Goal: Navigation & Orientation: Find specific page/section

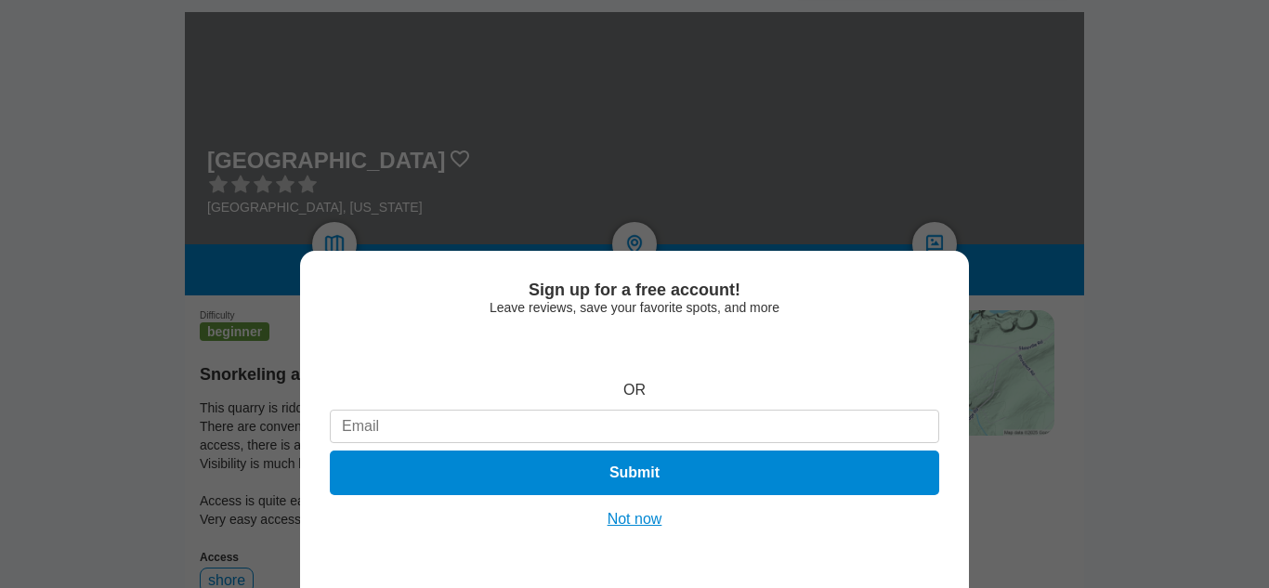
click at [660, 522] on button "Not now" at bounding box center [635, 519] width 66 height 19
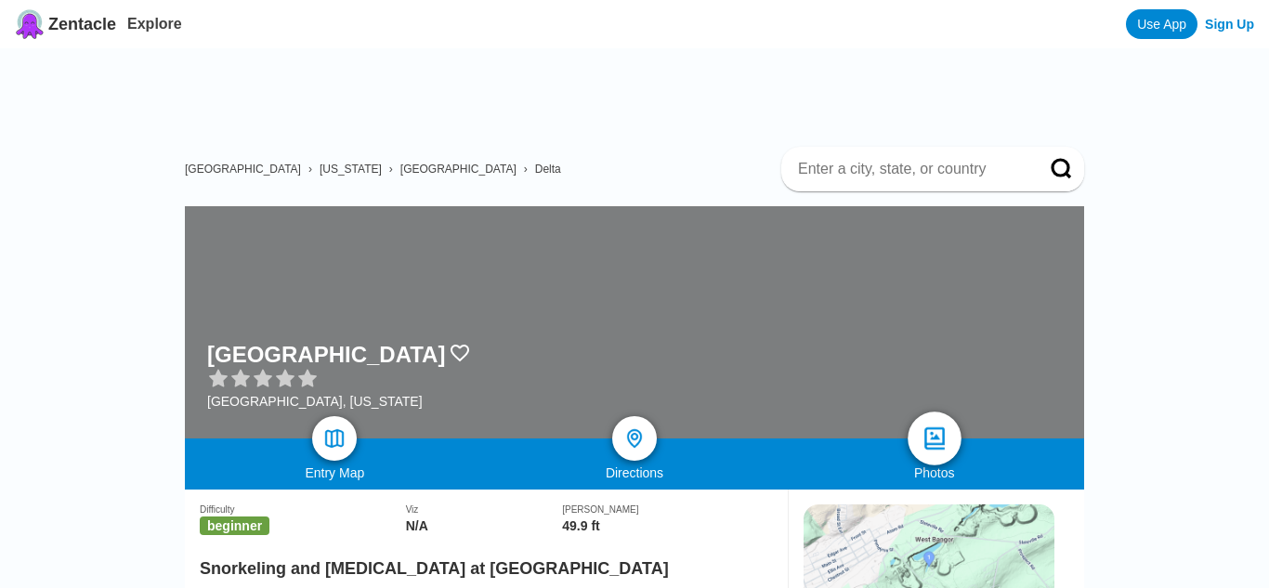
click at [950, 437] on link at bounding box center [934, 438] width 54 height 54
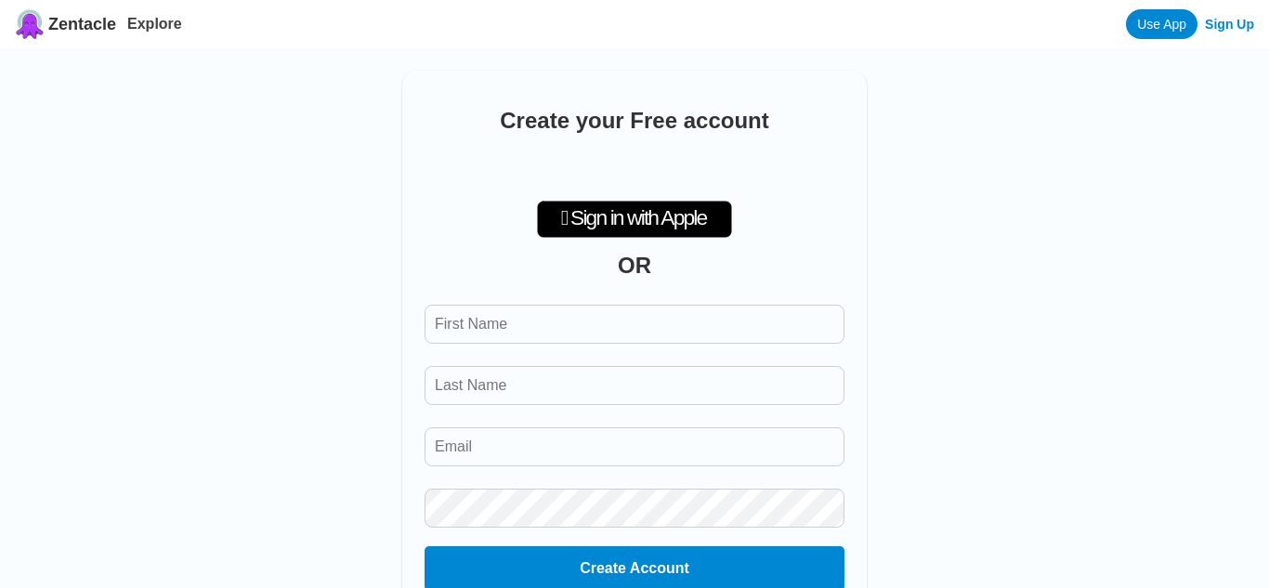
click at [109, 31] on span "Zentacle" at bounding box center [82, 25] width 68 height 20
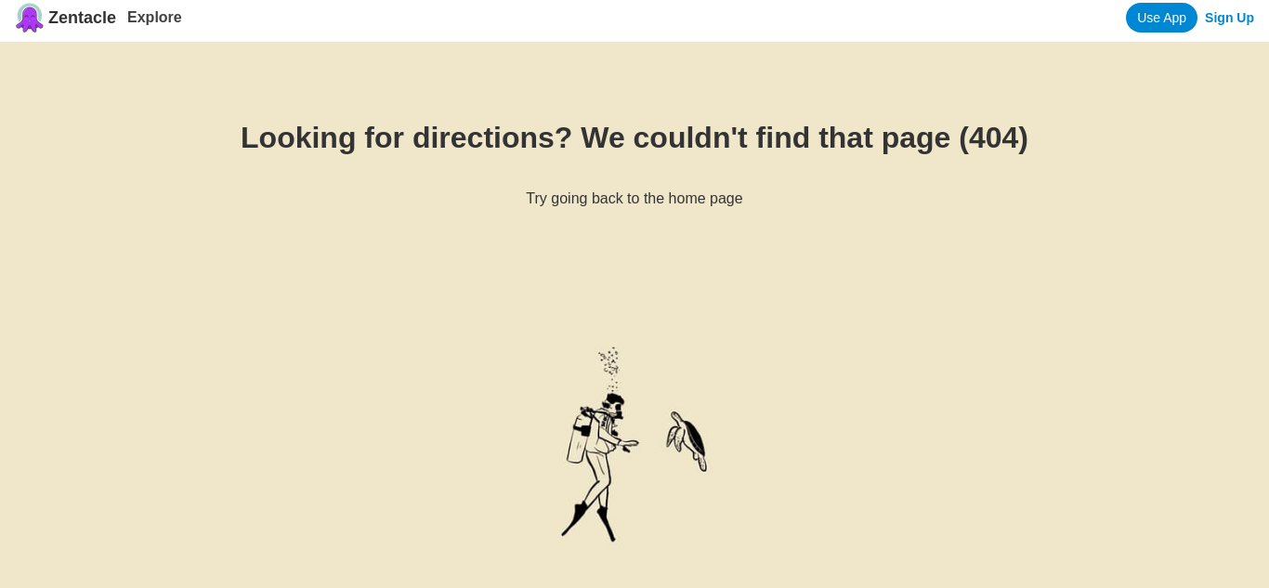
scroll to position [9, 0]
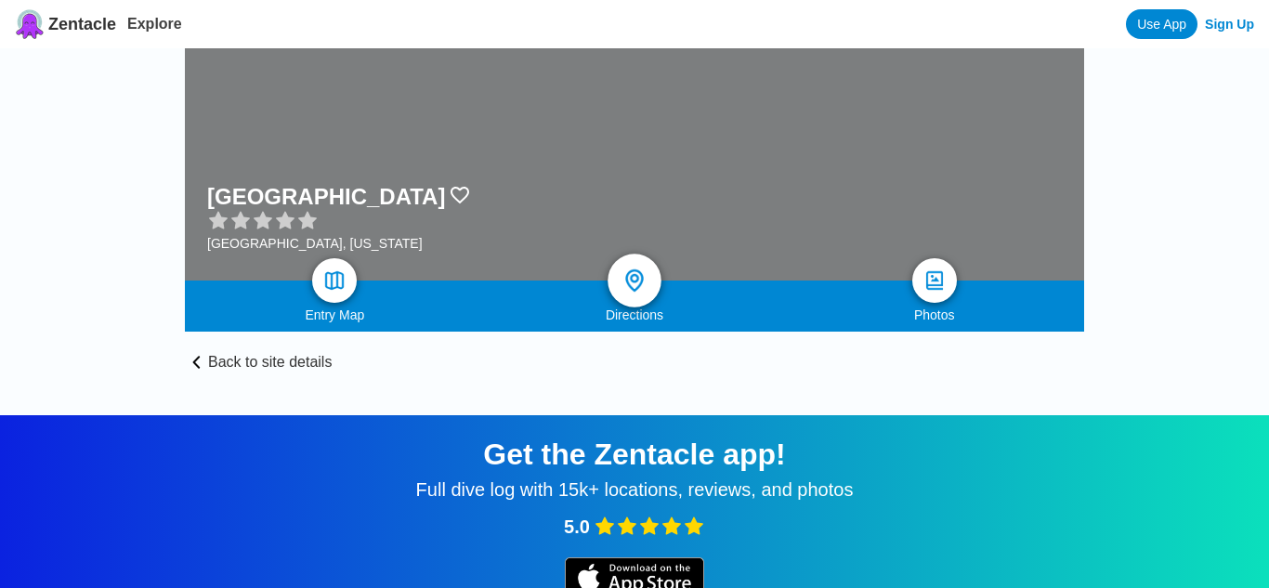
click at [641, 287] on img at bounding box center [634, 280] width 27 height 27
